Goal: Task Accomplishment & Management: Manage account settings

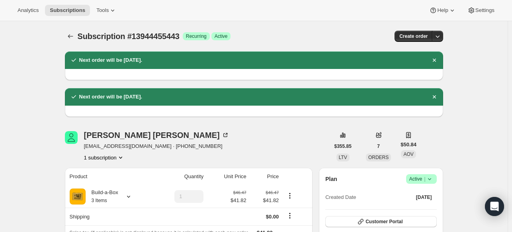
scroll to position [119, 0]
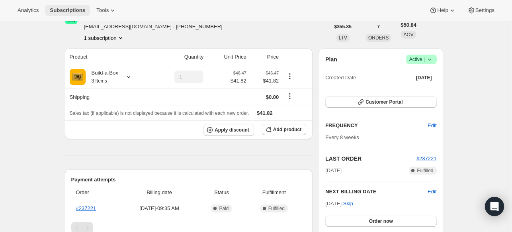
click at [81, 8] on span "Subscriptions" at bounding box center [67, 10] width 35 height 6
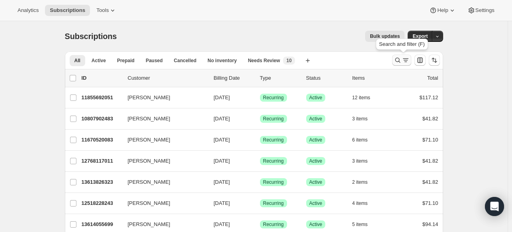
click at [398, 58] on icon "Search and filter results" at bounding box center [398, 60] width 8 height 8
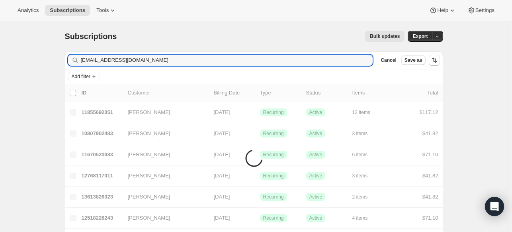
type input "[EMAIL_ADDRESS][DOMAIN_NAME]"
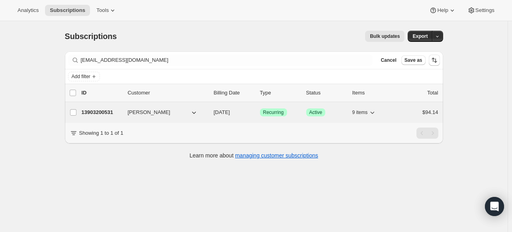
click at [106, 109] on p "13903200531" at bounding box center [102, 112] width 40 height 8
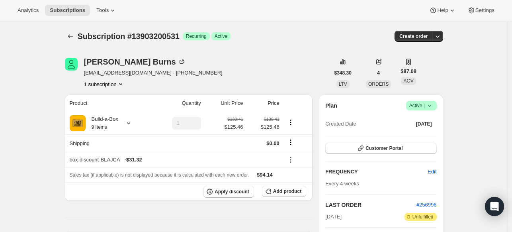
click at [431, 107] on icon at bounding box center [430, 106] width 8 height 8
click at [410, 132] on span "Cancel subscription" at bounding box center [420, 134] width 45 height 6
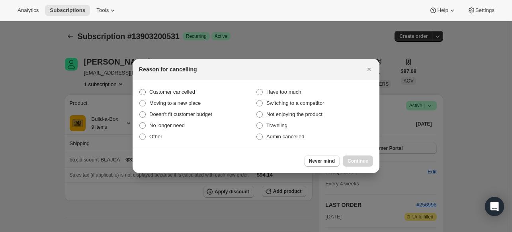
click at [172, 92] on span "Customer cancelled" at bounding box center [172, 92] width 46 height 6
click at [140, 89] on input "Customer cancelled" at bounding box center [139, 89] width 0 height 0
radio input "true"
click at [350, 164] on span "Continue" at bounding box center [358, 161] width 21 height 6
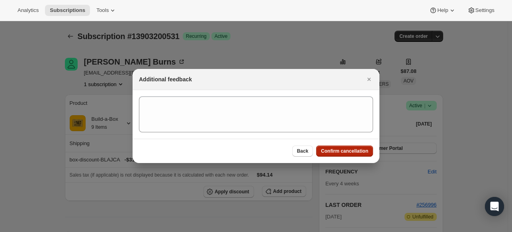
click at [346, 155] on button "Confirm cancellation" at bounding box center [344, 150] width 57 height 11
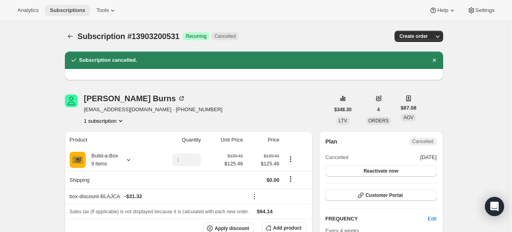
click at [66, 8] on span "Subscriptions" at bounding box center [67, 10] width 35 height 6
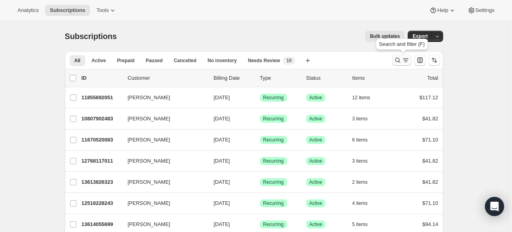
click at [398, 57] on icon "Search and filter results" at bounding box center [398, 60] width 8 height 8
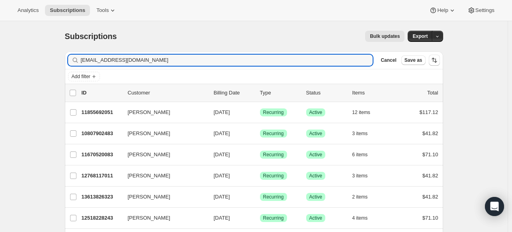
type input "[EMAIL_ADDRESS][DOMAIN_NAME]"
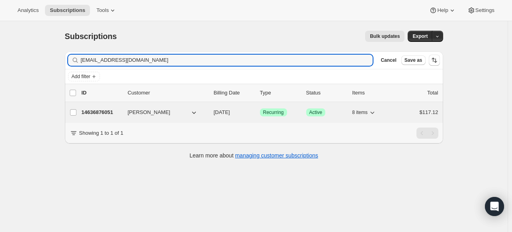
drag, startPoint x: 104, startPoint y: 102, endPoint x: 105, endPoint y: 109, distance: 7.2
click at [104, 103] on div "[PERSON_NAME] 14636876051 [PERSON_NAME] [DATE] Success Recurring Success Active…" at bounding box center [254, 112] width 378 height 21
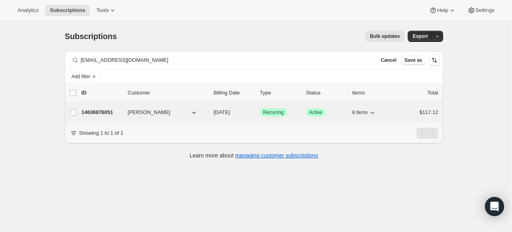
click at [105, 111] on p "14636876051" at bounding box center [102, 112] width 40 height 8
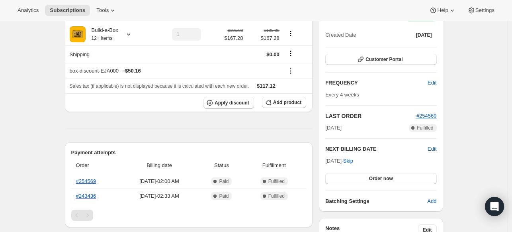
scroll to position [40, 0]
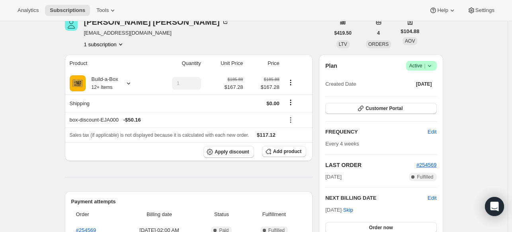
click at [434, 66] on icon at bounding box center [430, 66] width 8 height 8
click at [414, 97] on span "Cancel subscription" at bounding box center [420, 95] width 45 height 6
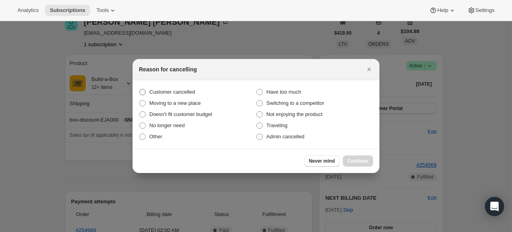
click at [193, 92] on span "Customer cancelled" at bounding box center [172, 92] width 46 height 6
click at [140, 89] on input "Customer cancelled" at bounding box center [139, 89] width 0 height 0
radio input "true"
click at [365, 165] on button "Continue" at bounding box center [358, 160] width 30 height 11
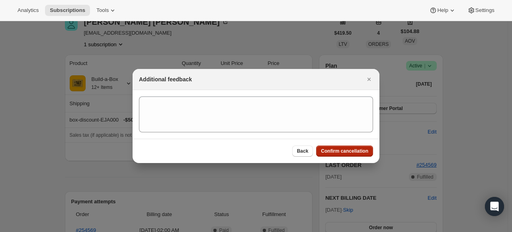
click at [342, 149] on span "Confirm cancellation" at bounding box center [344, 151] width 47 height 6
